Goal: Subscribe to service/newsletter: Subscribe to service/newsletter

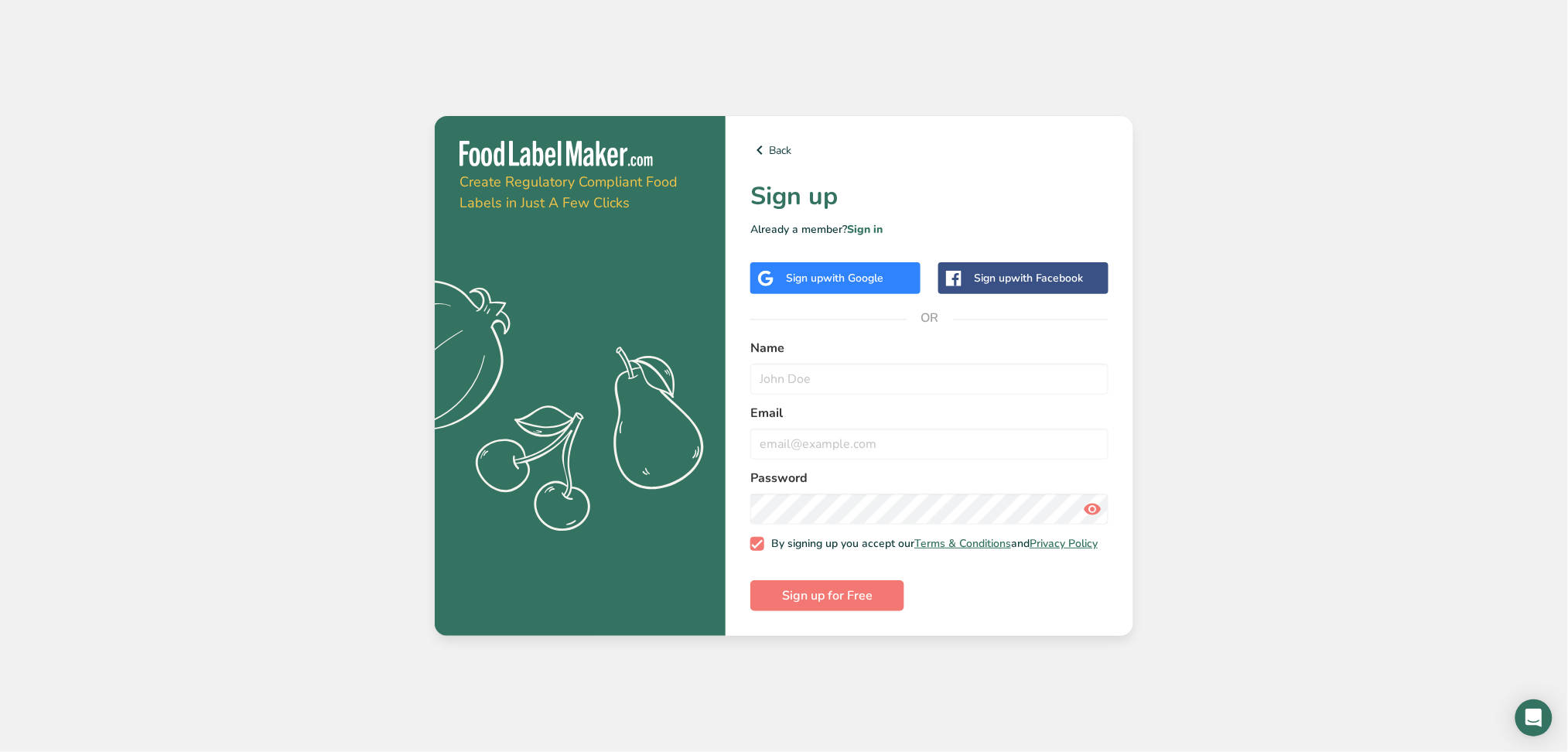
select select "2"
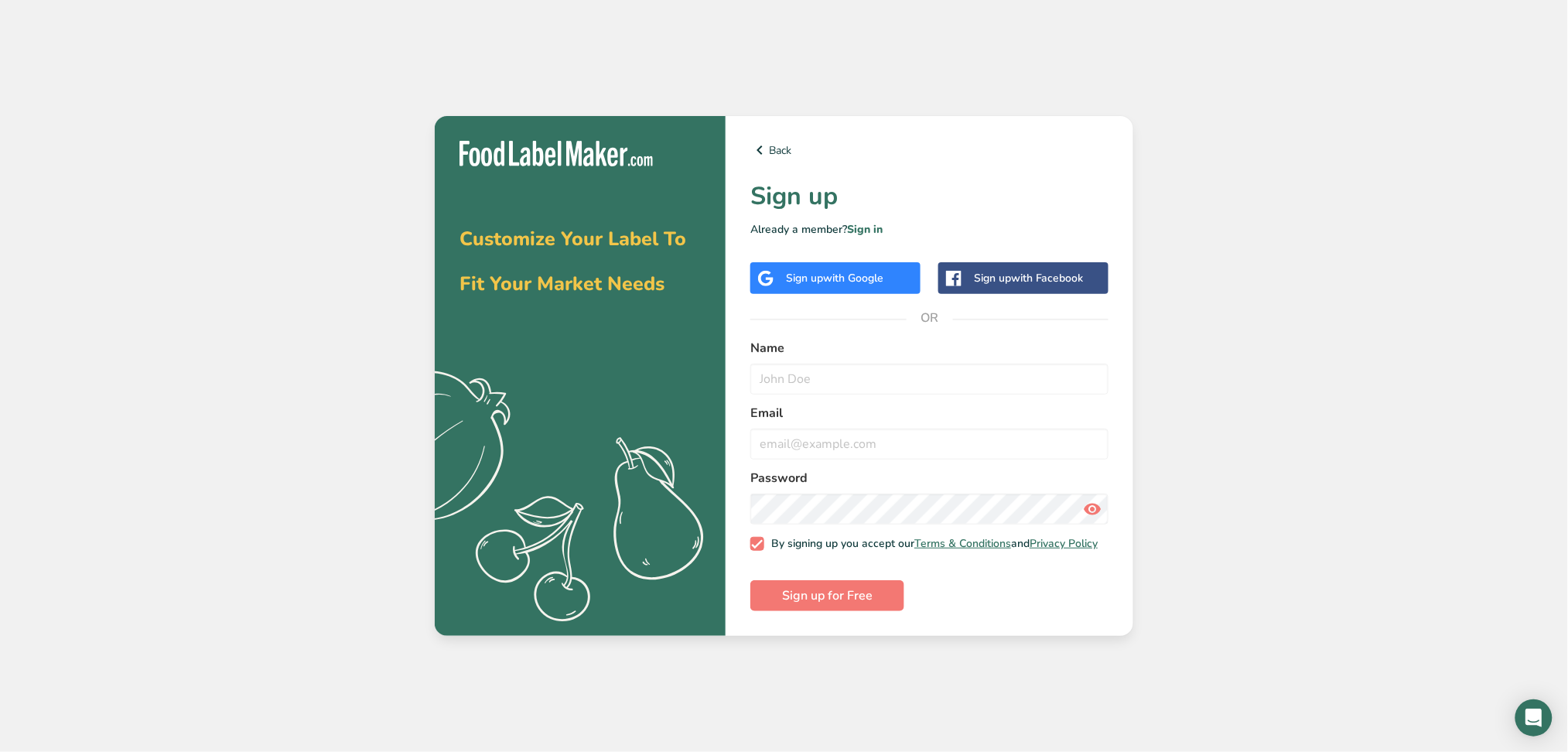
select select "3"
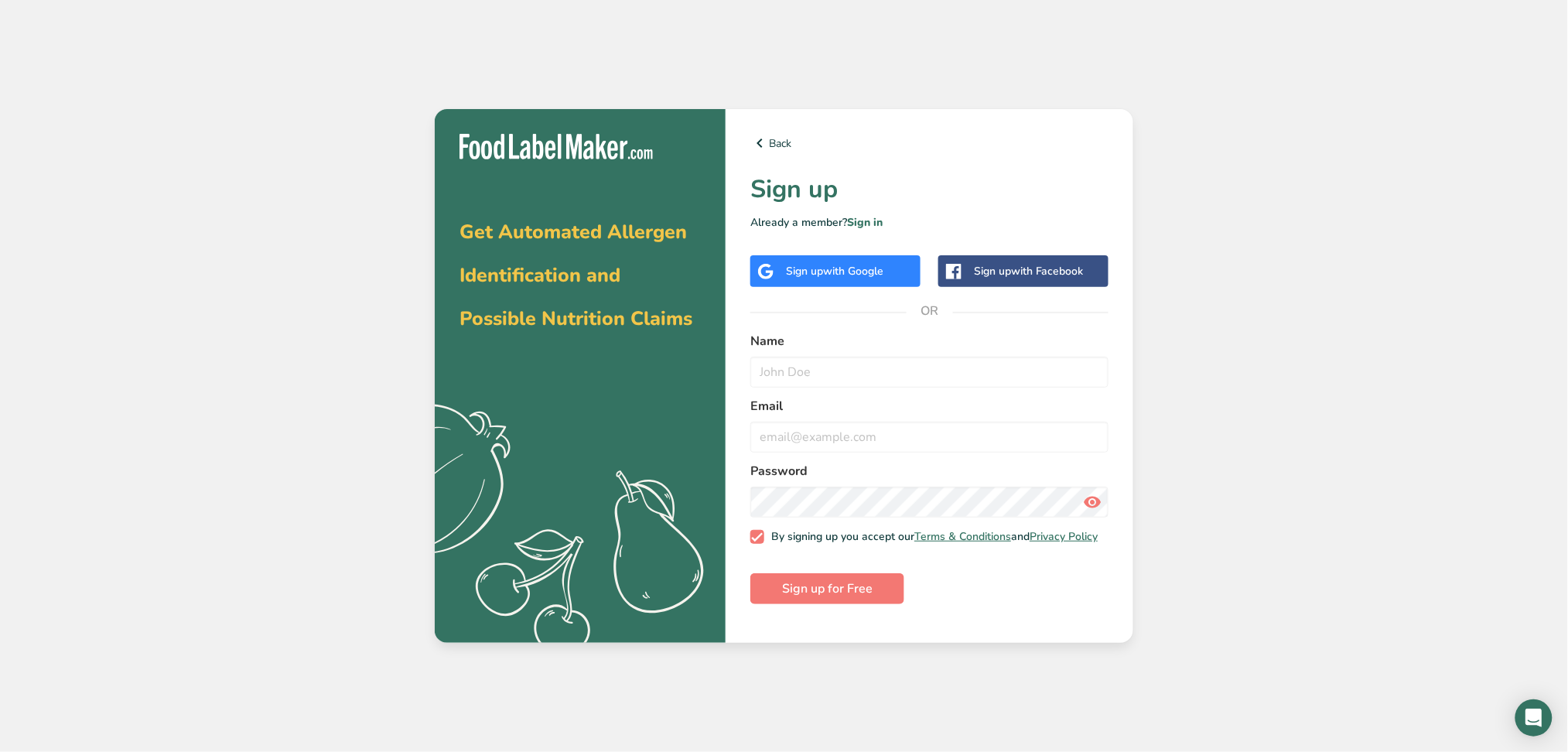
select select "4"
select select "5"
